Goal: Complete application form

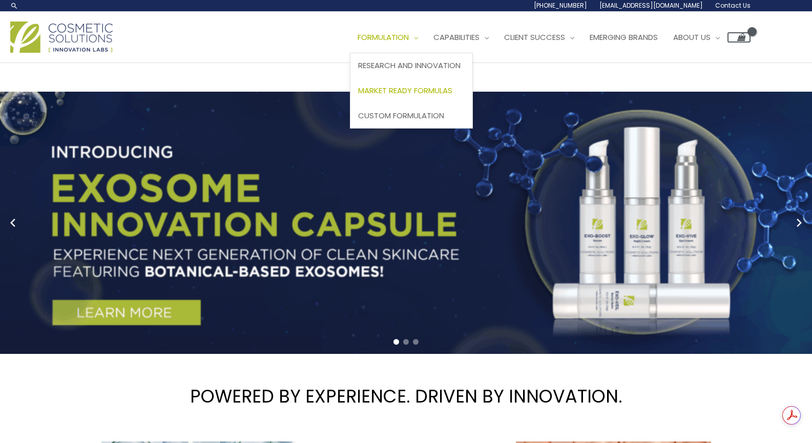
click at [421, 94] on span "Market Ready Formulas" at bounding box center [405, 90] width 94 height 11
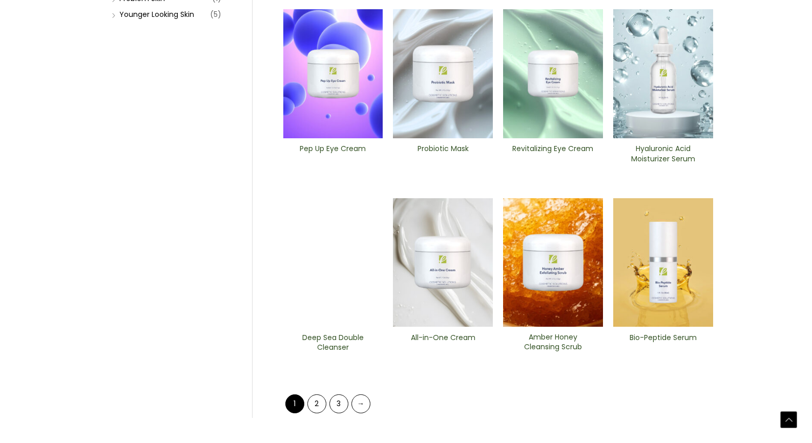
scroll to position [373, 0]
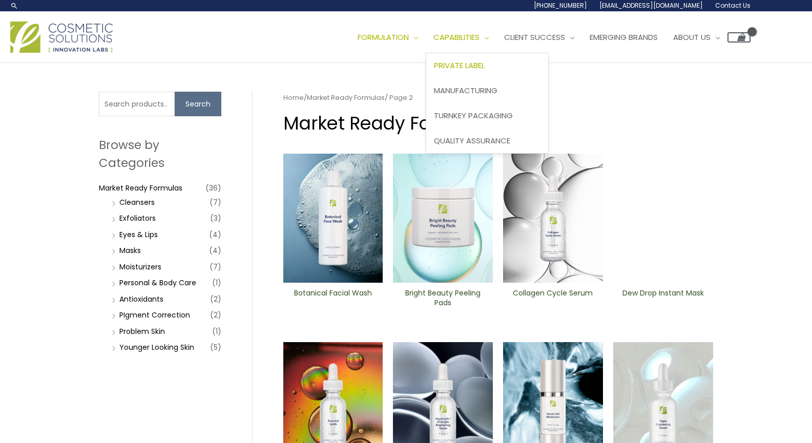
click at [479, 57] on link "Private Label" at bounding box center [487, 65] width 122 height 25
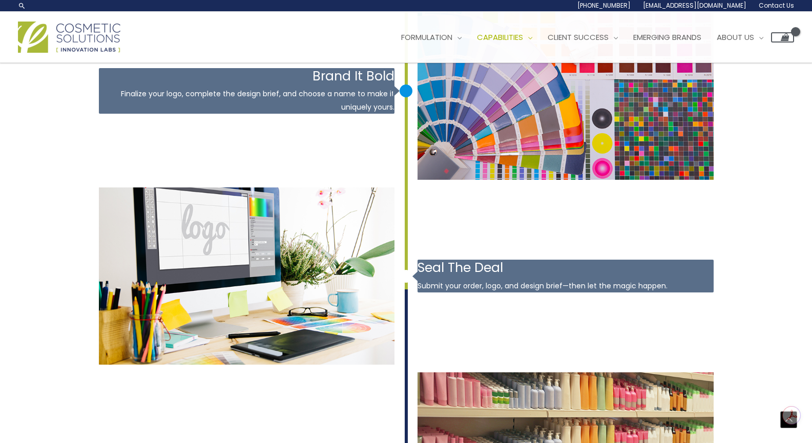
scroll to position [1669, 0]
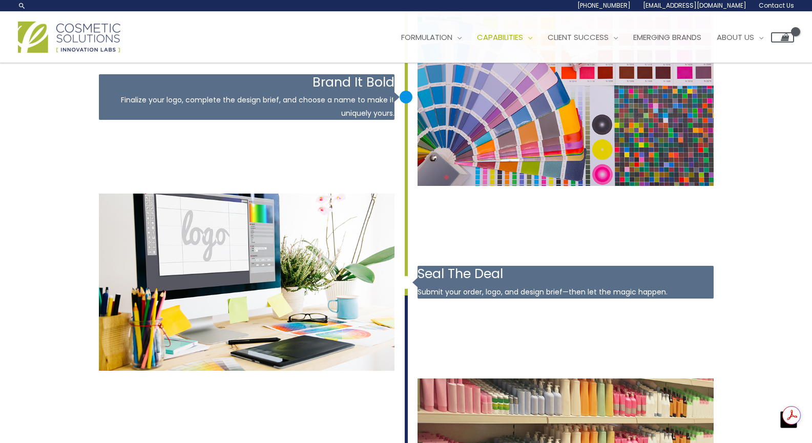
click at [72, 40] on img at bounding box center [69, 37] width 102 height 31
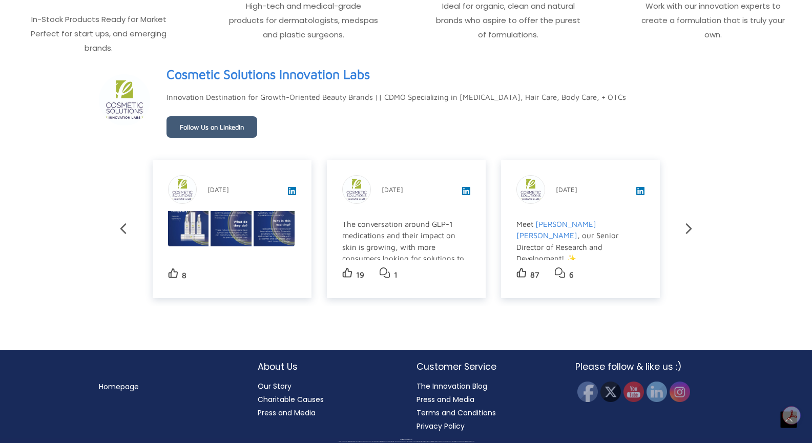
scroll to position [1771, 0]
click at [270, 387] on link "Our Story" at bounding box center [275, 386] width 34 height 10
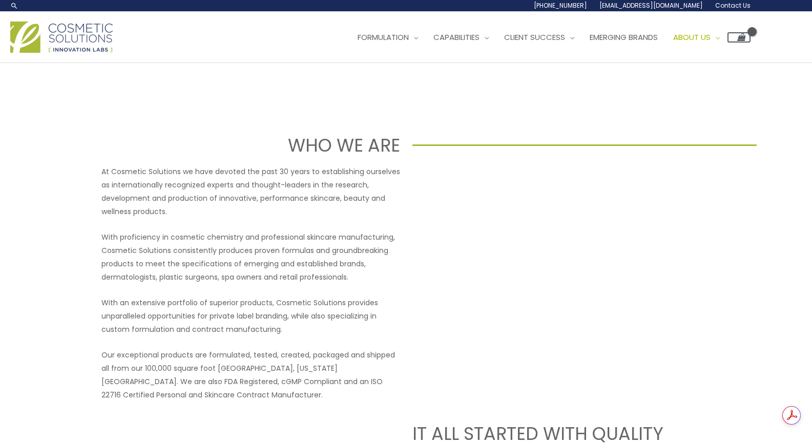
click at [731, 4] on span "Contact Us" at bounding box center [732, 5] width 35 height 9
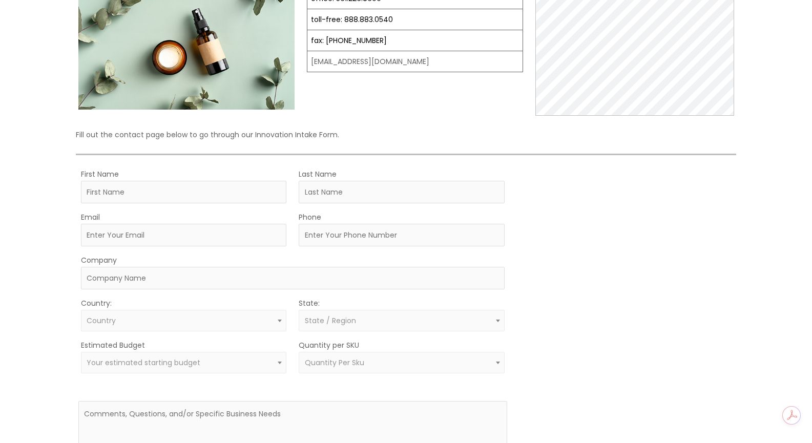
scroll to position [142, 0]
click at [215, 185] on input "First Name" at bounding box center [184, 191] width 206 height 23
type input "Rachael"
type input "[PERSON_NAME]"
type input "[EMAIL_ADDRESS][DOMAIN_NAME]"
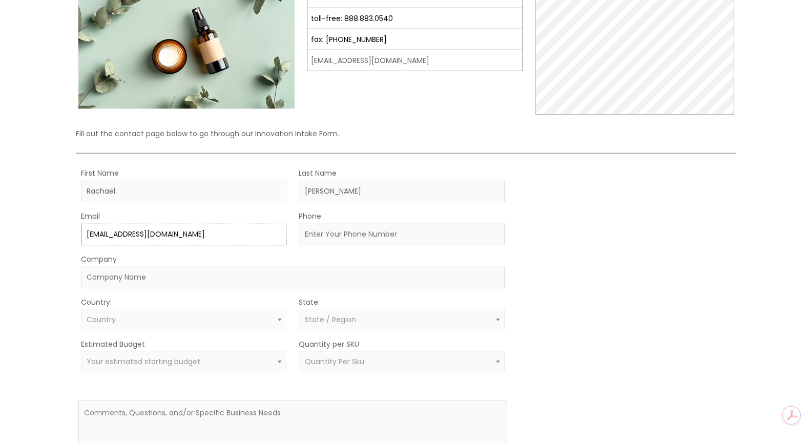
type input "2017531817"
select select "[GEOGRAPHIC_DATA]"
select select "[US_STATE]"
click at [194, 281] on input "Company" at bounding box center [293, 277] width 424 height 23
type input "SKIN by Juniper & [PERSON_NAME]"
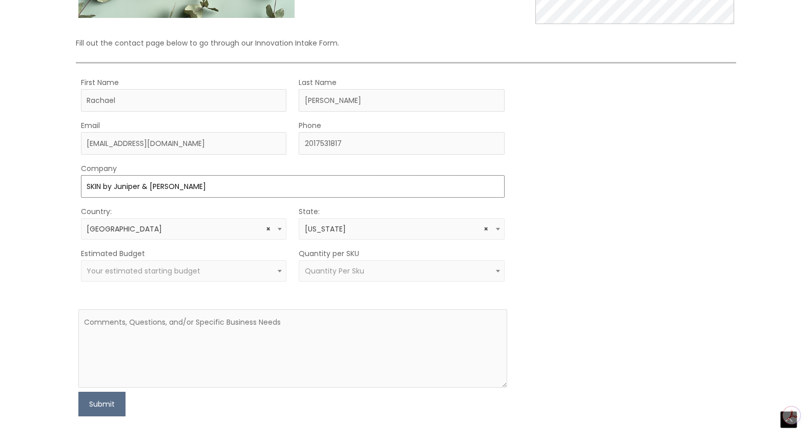
scroll to position [236, 0]
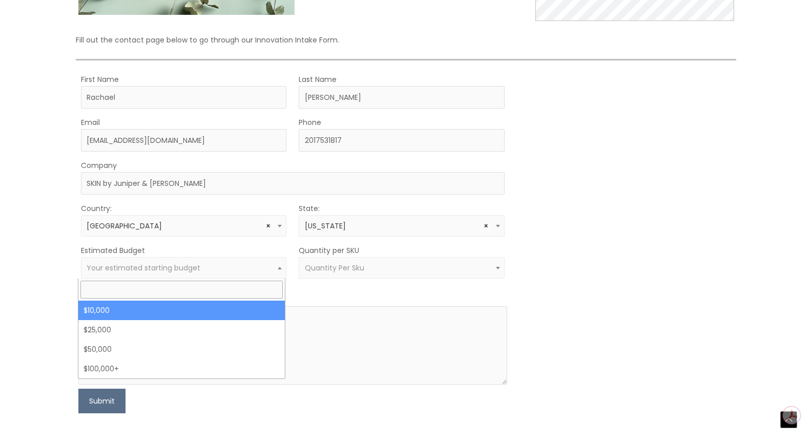
click at [257, 262] on span "Your estimated starting budget" at bounding box center [184, 268] width 206 height 22
click at [403, 287] on form "First Name [PERSON_NAME] Last Name [PERSON_NAME] Email [EMAIL_ADDRESS][DOMAIN_N…" at bounding box center [292, 243] width 429 height 341
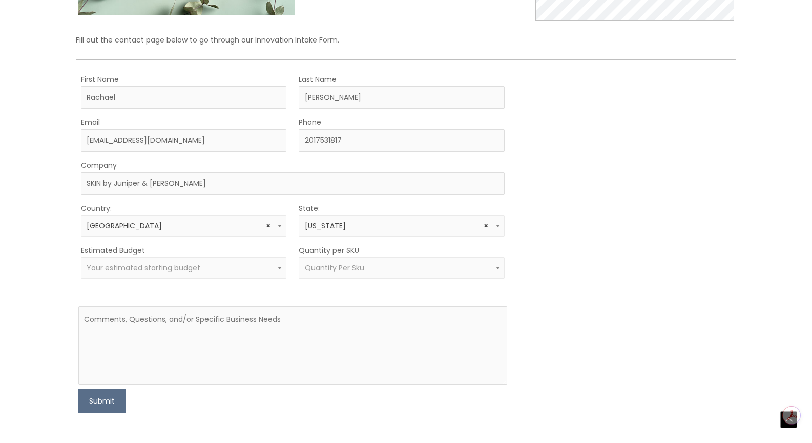
click at [278, 270] on span at bounding box center [279, 267] width 12 height 13
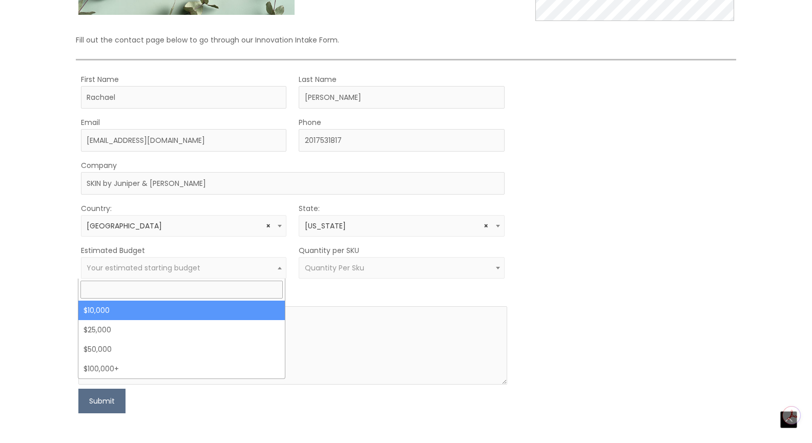
select select "10000"
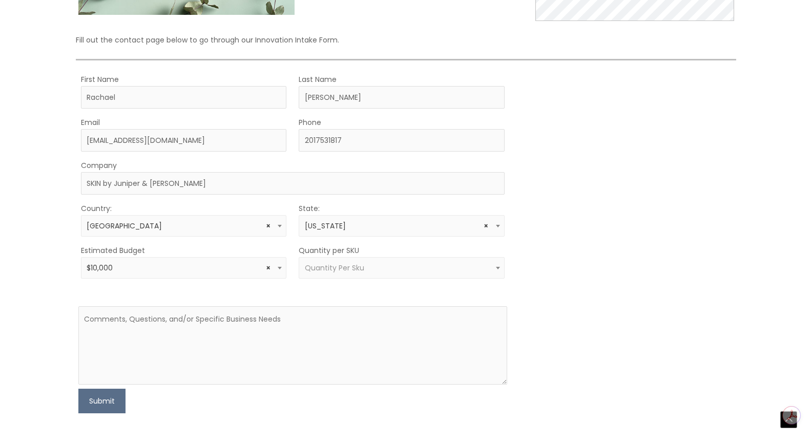
click at [337, 280] on form "First Name [PERSON_NAME] Last Name [PERSON_NAME] Email [EMAIL_ADDRESS][DOMAIN_N…" at bounding box center [292, 243] width 429 height 341
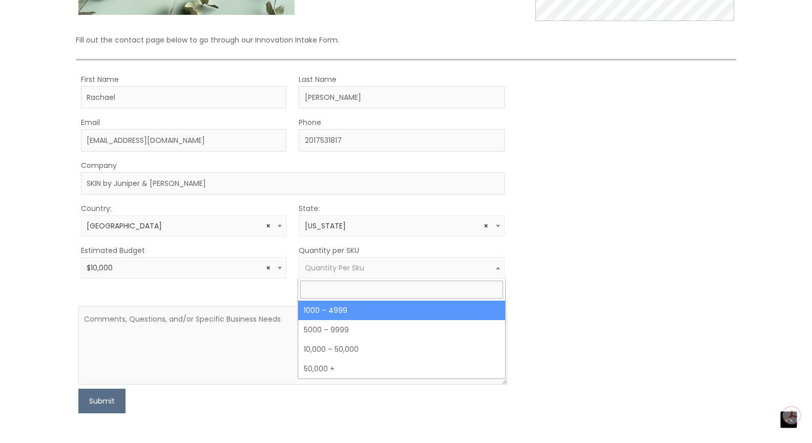
click at [336, 278] on span "Quantity Per Sku" at bounding box center [402, 268] width 206 height 22
select select "10"
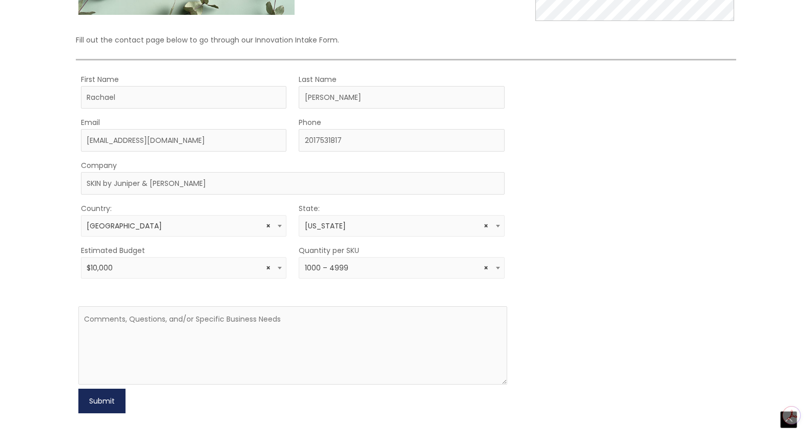
click at [105, 408] on button "Submit" at bounding box center [101, 401] width 47 height 25
click at [252, 322] on textarea at bounding box center [292, 345] width 429 height 78
click at [222, 313] on textarea "please send MOQs and product catoalogue with ingredients" at bounding box center [292, 345] width 429 height 78
click at [224, 324] on textarea "please send MOQs and product catoalogue with ingredients" at bounding box center [292, 345] width 429 height 78
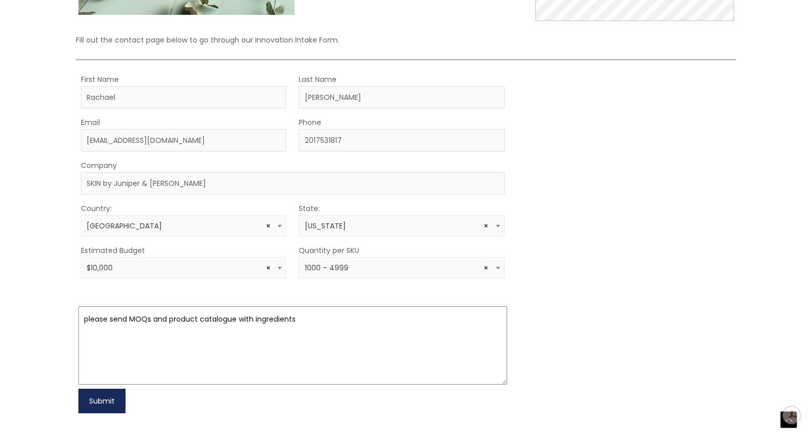
type textarea "please send MOQs and product catalogue with ingredients"
click at [90, 403] on button "Submit" at bounding box center [101, 401] width 47 height 25
